Goal: Task Accomplishment & Management: Manage account settings

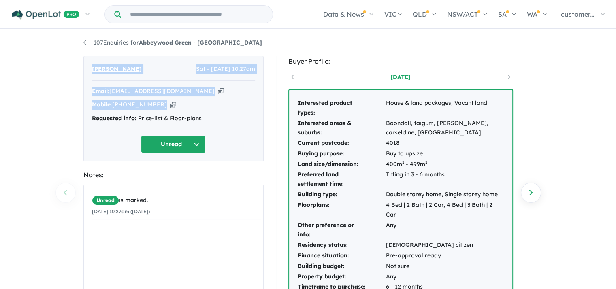
drag, startPoint x: 176, startPoint y: 107, endPoint x: 93, endPoint y: 71, distance: 90.5
click at [93, 71] on div "[PERSON_NAME] Sat - [DATE] 10:27am Email: [EMAIL_ADDRESS][DOMAIN_NAME] Copied! …" at bounding box center [173, 109] width 180 height 106
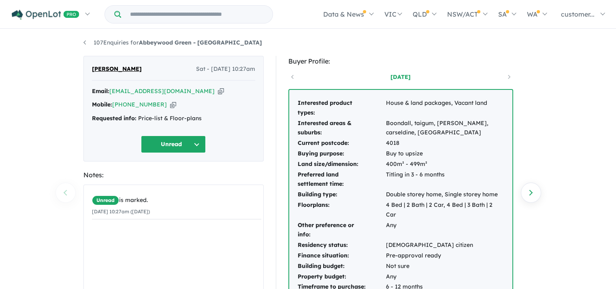
click at [226, 112] on div "Email: [EMAIL_ADDRESS][DOMAIN_NAME] Copied! Mobile: [PHONE_NUMBER] Copied! Requ…" at bounding box center [173, 107] width 163 height 41
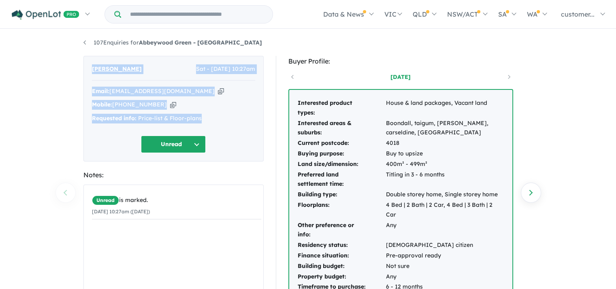
drag, startPoint x: 215, startPoint y: 118, endPoint x: 93, endPoint y: 69, distance: 131.6
click at [93, 69] on div "[PERSON_NAME] Sat - [DATE] 10:27am Email: [EMAIL_ADDRESS][DOMAIN_NAME] Copied! …" at bounding box center [173, 109] width 180 height 106
copy div "[PERSON_NAME] Sat - [DATE] 10:27am Email: [EMAIL_ADDRESS][DOMAIN_NAME] Copied! …"
click at [230, 118] on div "Requested info: Price-list & Floor-plans" at bounding box center [173, 119] width 163 height 10
click at [198, 142] on button "Unread" at bounding box center [173, 144] width 65 height 17
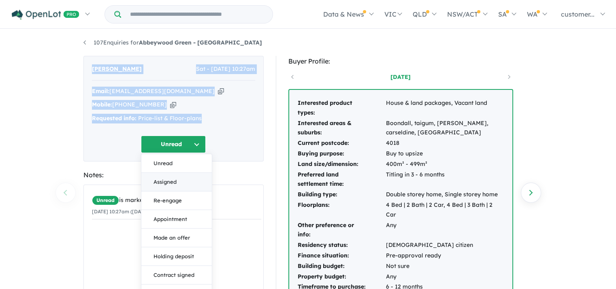
click at [178, 179] on button "Assigned" at bounding box center [176, 182] width 70 height 19
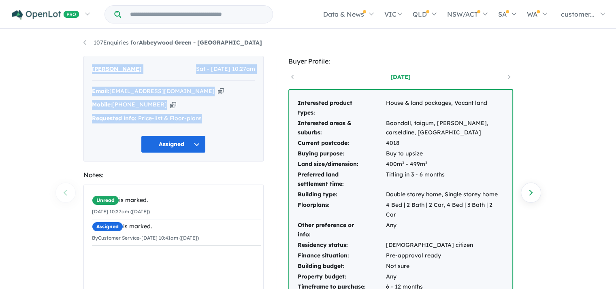
click at [235, 98] on div "Email: [EMAIL_ADDRESS][DOMAIN_NAME] Copied! Mobile: [PHONE_NUMBER] Copied! Requ…" at bounding box center [173, 107] width 163 height 41
click at [85, 40] on link "107 Enquiries for [GEOGRAPHIC_DATA] - [GEOGRAPHIC_DATA]" at bounding box center [172, 42] width 179 height 7
